Goal: Information Seeking & Learning: Learn about a topic

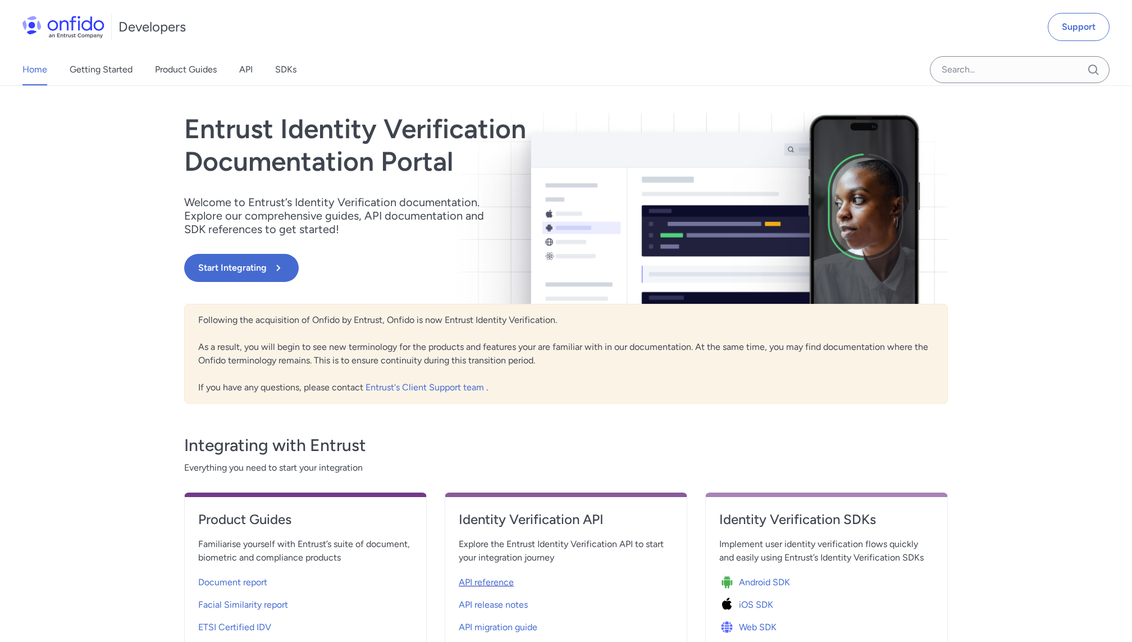
click at [481, 585] on span "API reference" at bounding box center [486, 581] width 55 height 13
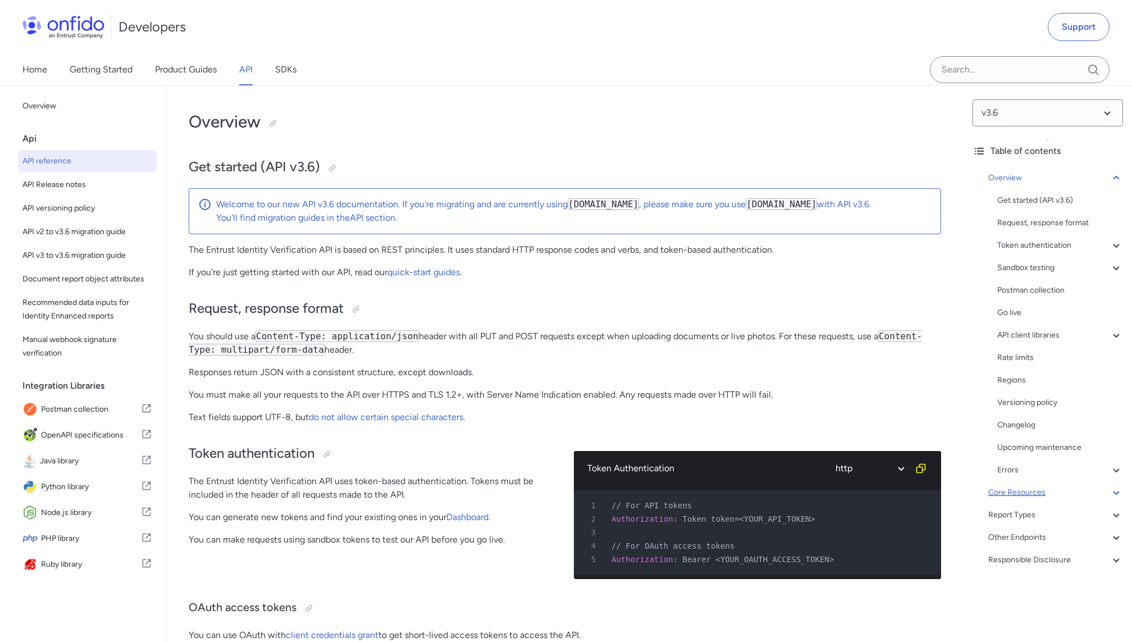
click at [1068, 487] on div "Core Resources" at bounding box center [1055, 492] width 135 height 13
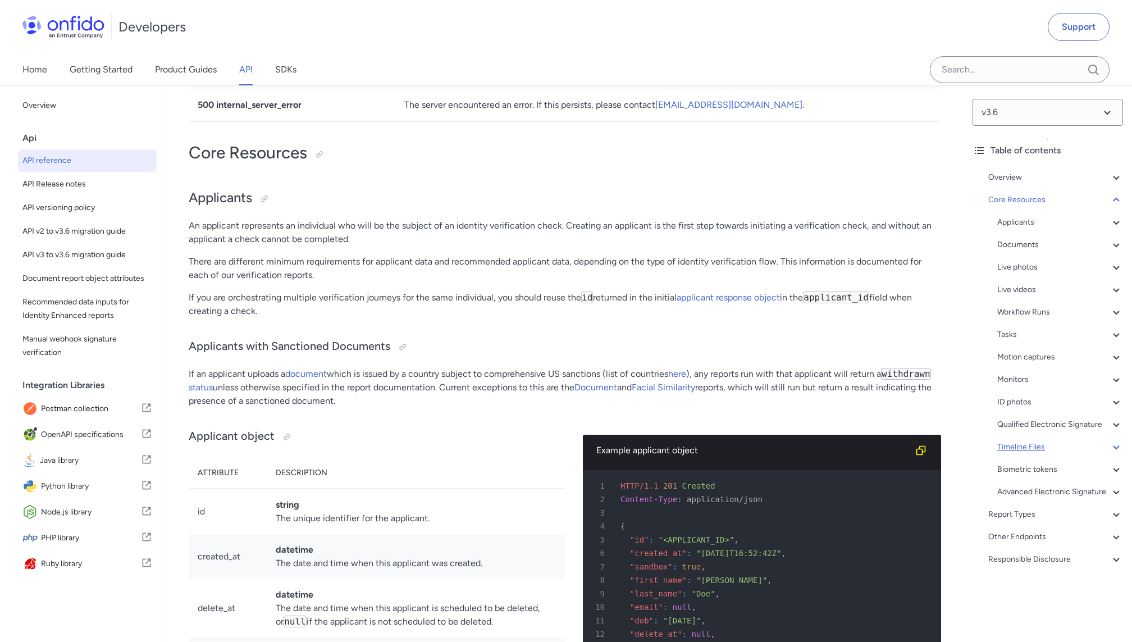
click at [1050, 450] on div "Timeline Files" at bounding box center [1060, 446] width 126 height 13
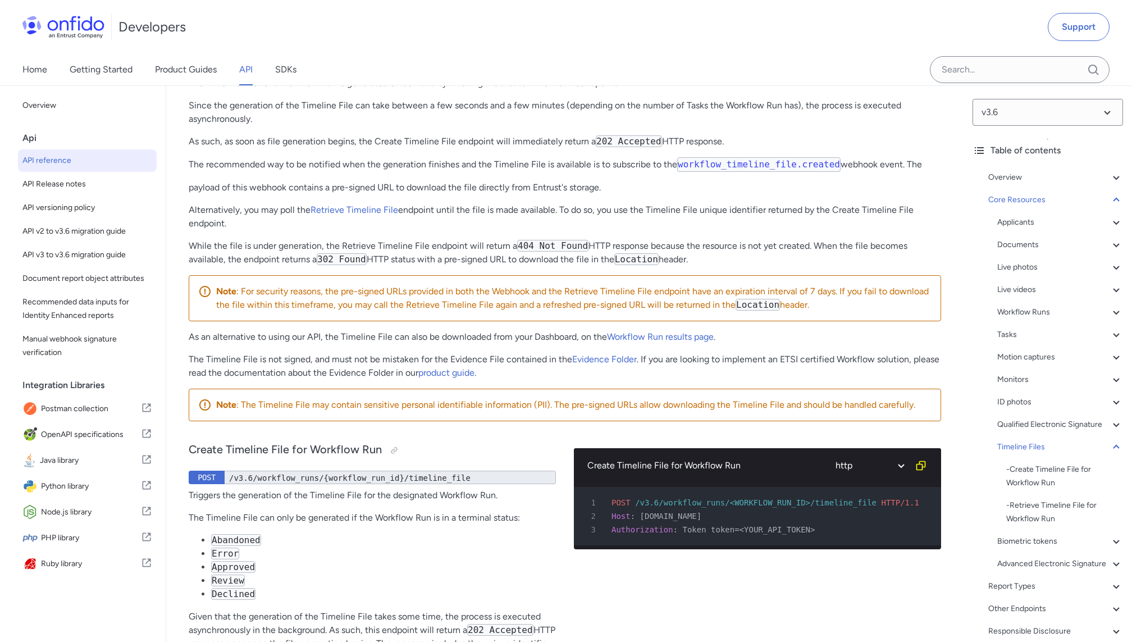
click at [285, 16] on div at bounding box center [281, 11] width 9 height 9
drag, startPoint x: 189, startPoint y: 159, endPoint x: 614, endPoint y: 182, distance: 425.6
copy div "A Timeline File is an audit trail of the end-to-end IDV process performed on an…"
